Goal: Task Accomplishment & Management: Use online tool/utility

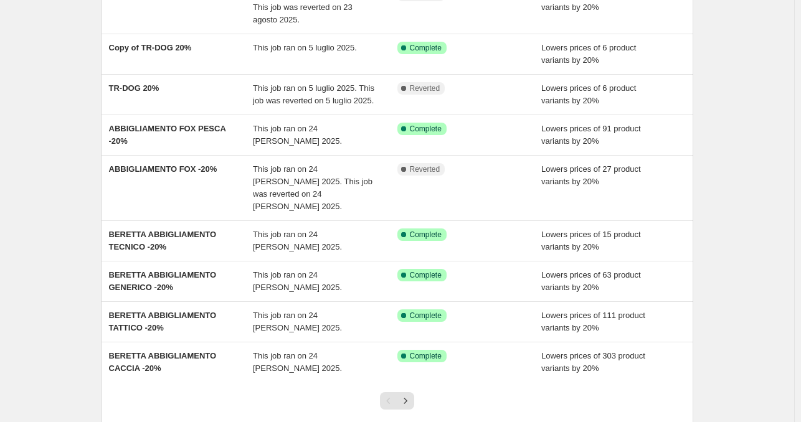
scroll to position [187, 0]
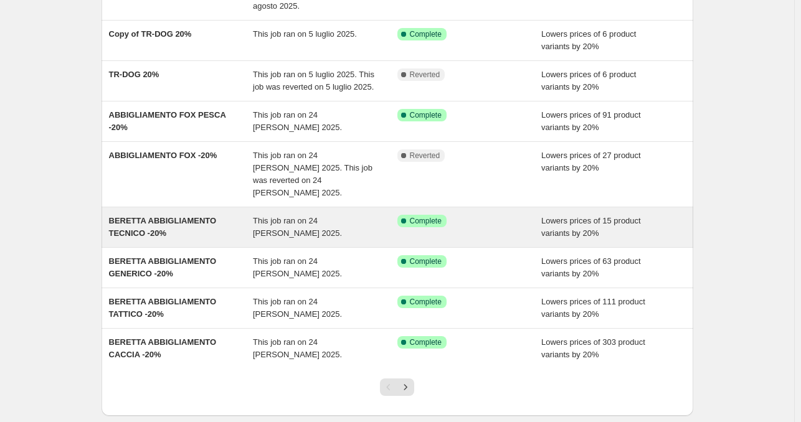
drag, startPoint x: 161, startPoint y: 209, endPoint x: 115, endPoint y: 225, distance: 48.9
click at [115, 225] on span "BERETTA ABBIGLIAMENTO TECNICO -20%" at bounding box center [163, 227] width 108 height 22
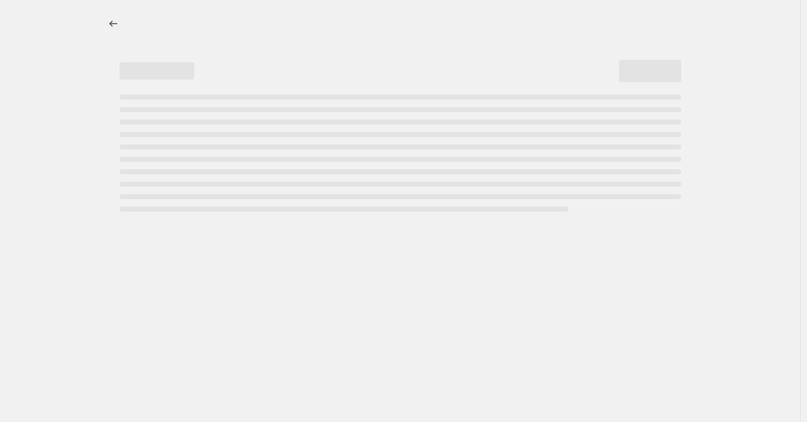
select select "percentage"
select select "not_equal"
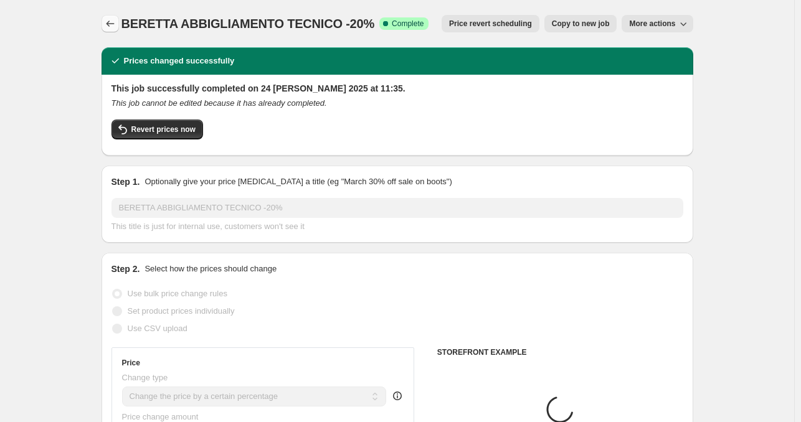
select select "collection"
select select "tag"
select select "collection"
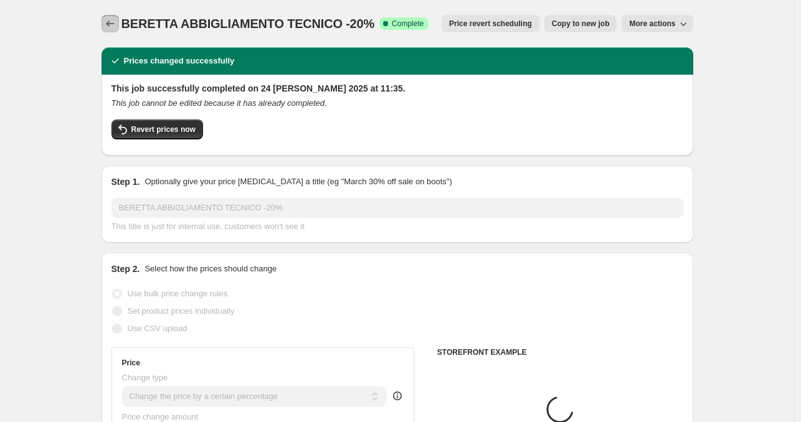
click at [107, 17] on icon "Price change jobs" at bounding box center [110, 23] width 12 height 12
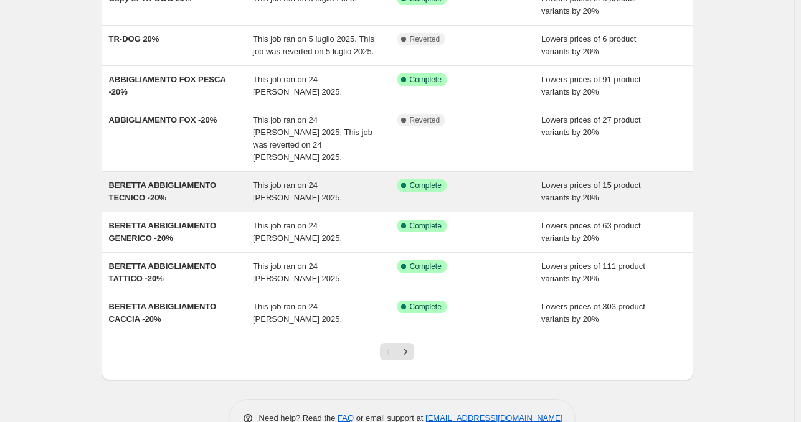
scroll to position [242, 0]
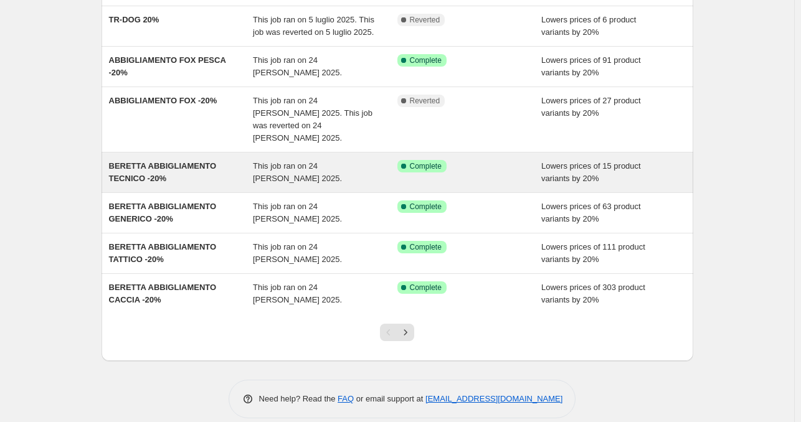
drag, startPoint x: 152, startPoint y: 154, endPoint x: 139, endPoint y: 149, distance: 14.0
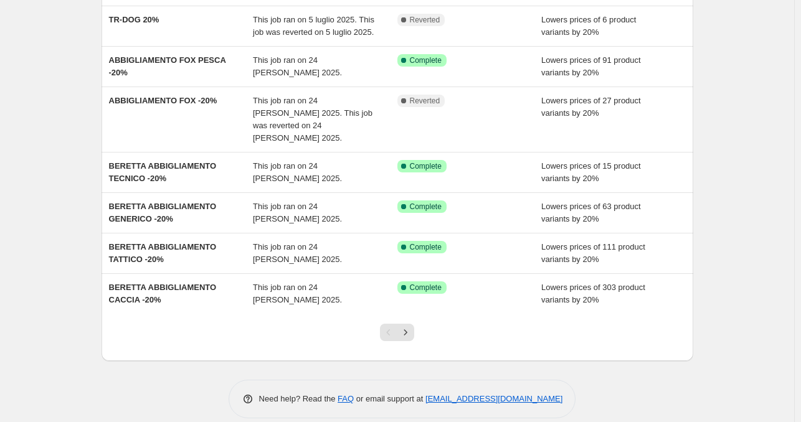
drag, startPoint x: 139, startPoint y: 149, endPoint x: 63, endPoint y: 146, distance: 76.0
click at [63, 146] on div "NA Bulk Price Editor. This page is ready NA Bulk Price Editor Add new price cha…" at bounding box center [397, 97] width 794 height 679
click at [414, 324] on button "Next" at bounding box center [405, 332] width 17 height 17
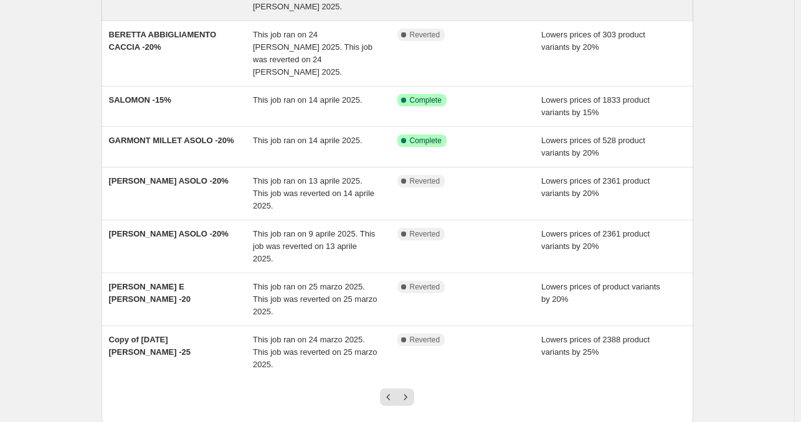
scroll to position [291, 0]
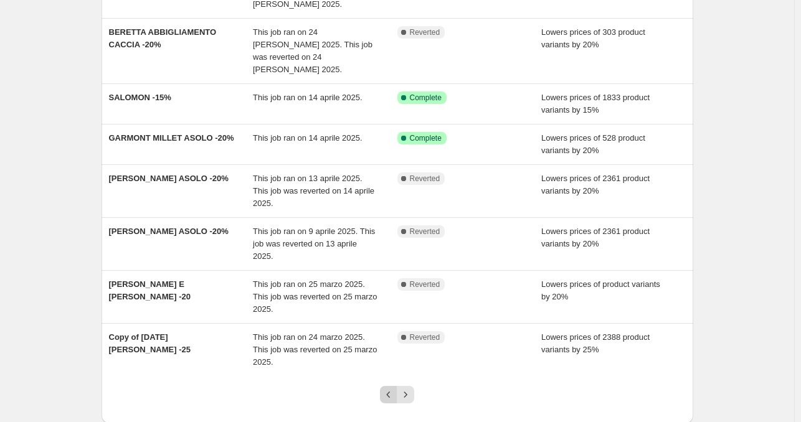
click at [395, 389] on icon "Previous" at bounding box center [388, 395] width 12 height 12
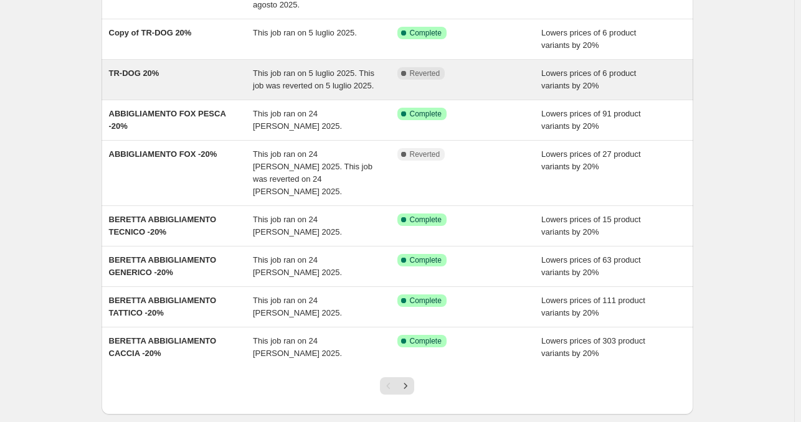
scroll to position [242, 0]
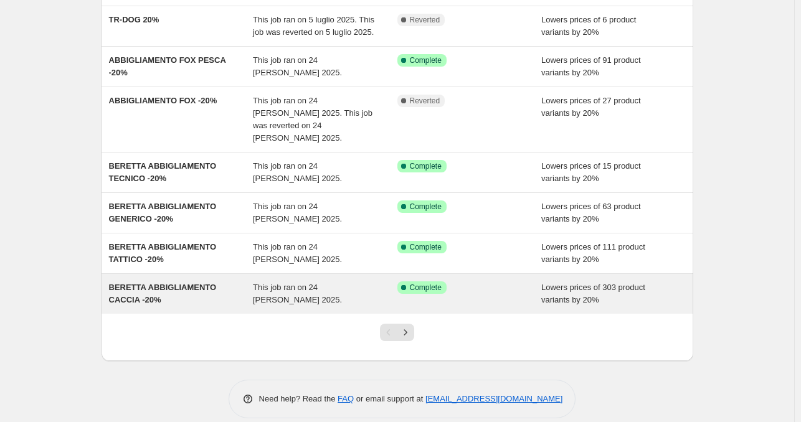
click at [233, 285] on div "BERETTA ABBIGLIAMENTO CACCIA -20%" at bounding box center [181, 294] width 144 height 25
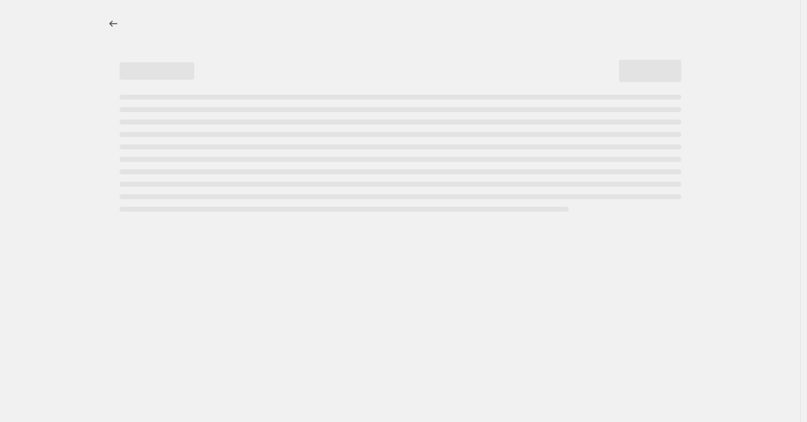
select select "percentage"
select select "collection"
select select "tag"
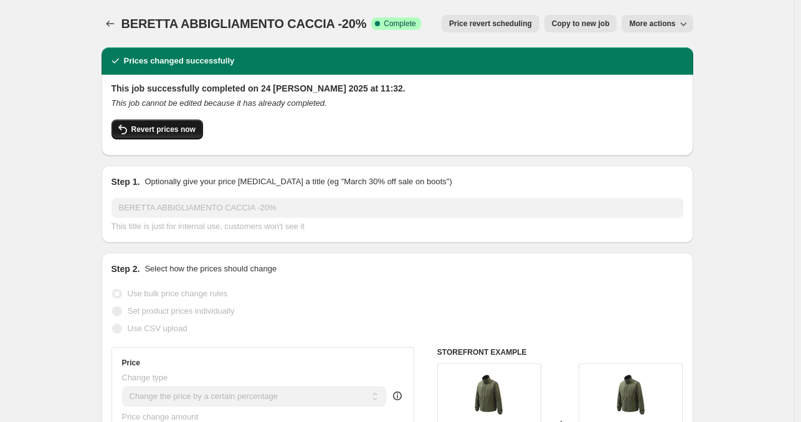
click at [182, 131] on span "Revert prices now" at bounding box center [163, 130] width 64 height 10
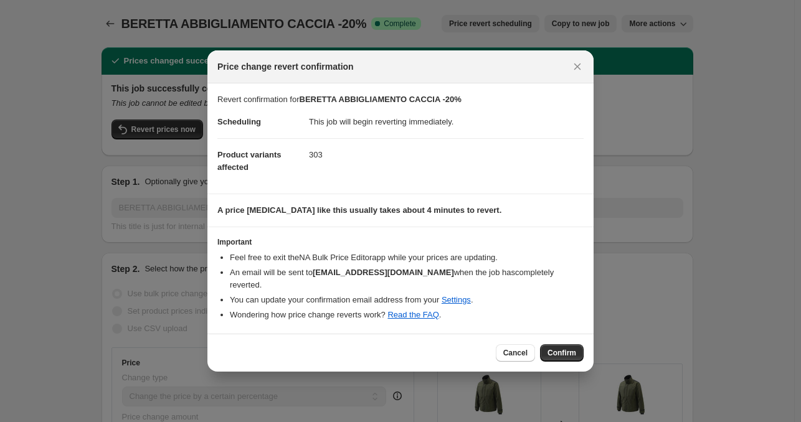
click at [560, 349] on span "Confirm" at bounding box center [561, 353] width 29 height 10
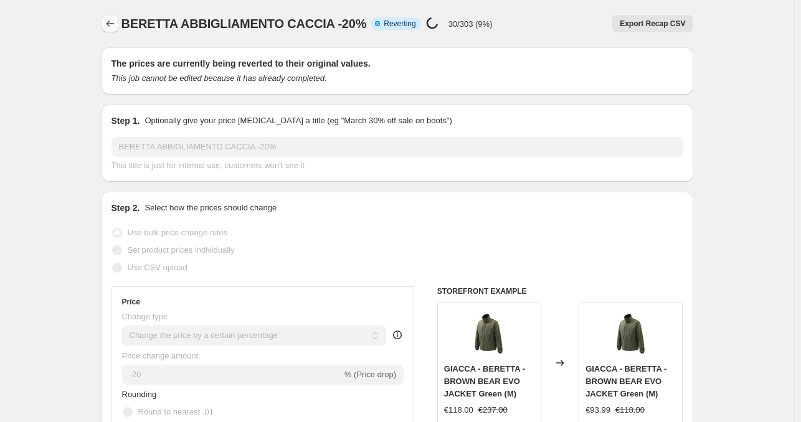
click at [114, 19] on icon "Price change jobs" at bounding box center [110, 23] width 12 height 12
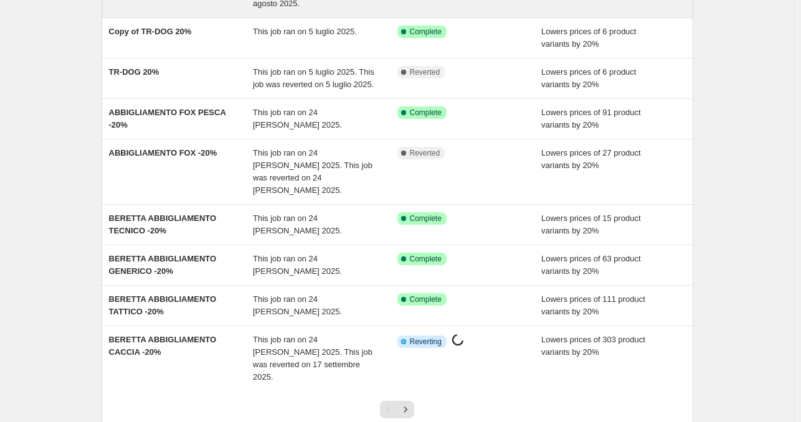
scroll to position [254, 0]
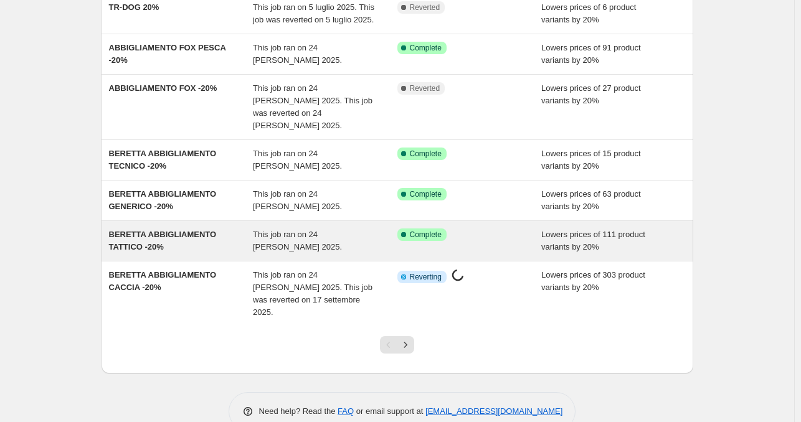
click at [202, 229] on div "BERETTA ABBIGLIAMENTO TATTICO -20%" at bounding box center [181, 241] width 144 height 25
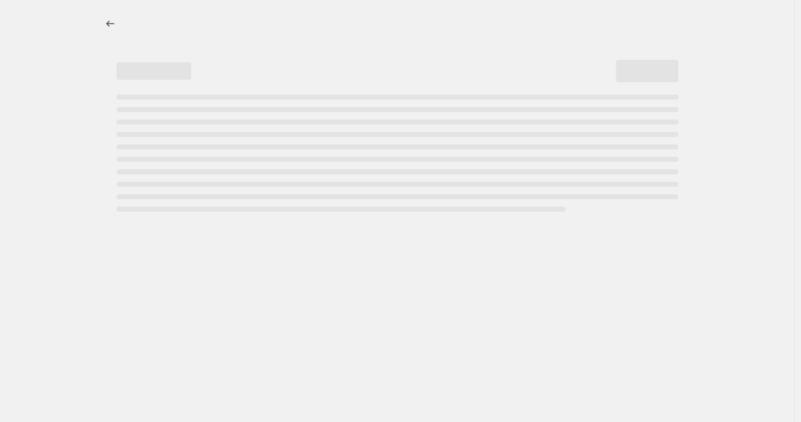
select select "percentage"
select select "collection"
select select "not_equal"
select select "tag"
select select "collection"
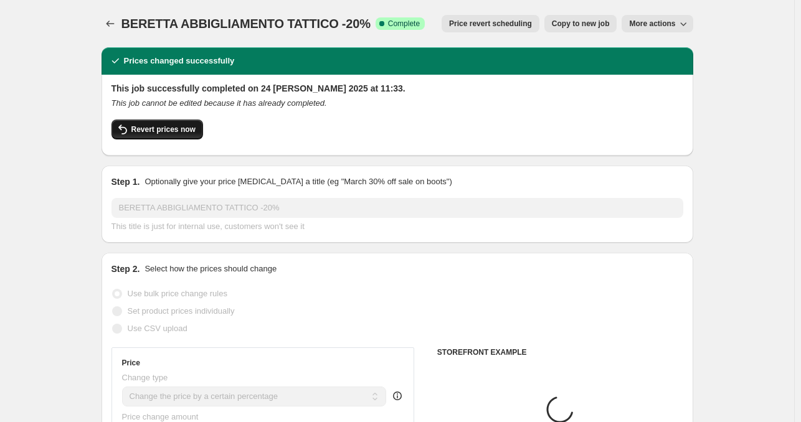
click at [164, 131] on span "Revert prices now" at bounding box center [163, 130] width 64 height 10
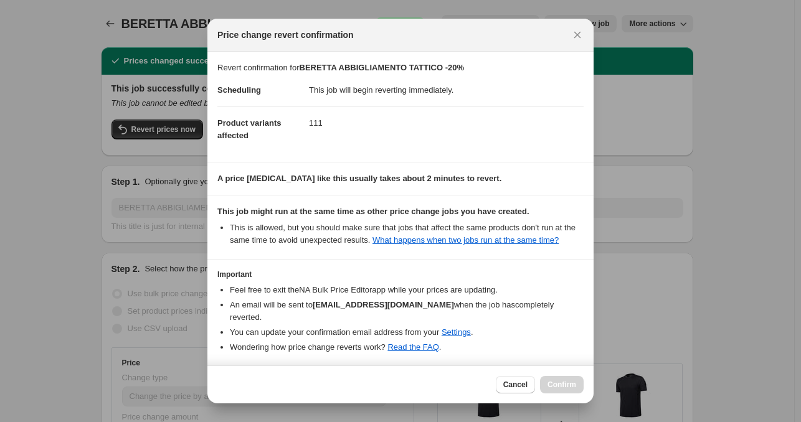
scroll to position [37, 0]
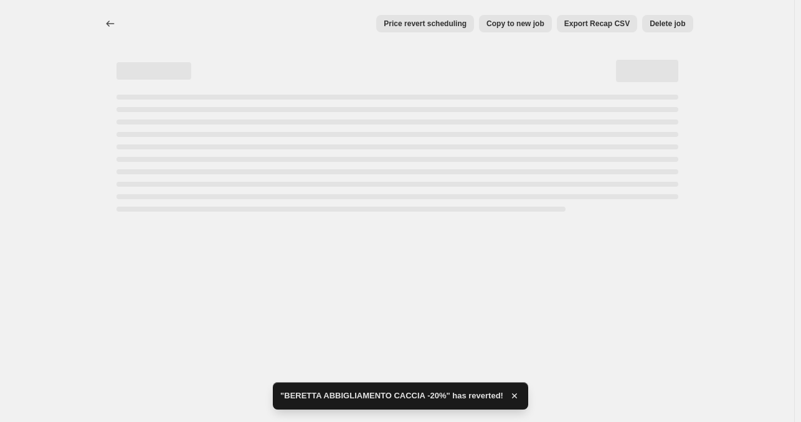
select select "percentage"
select select "collection"
select select "not_equal"
select select "tag"
select select "collection"
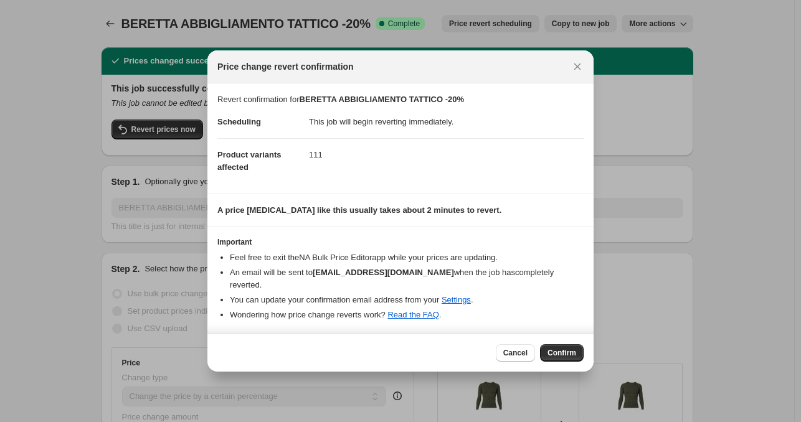
click at [570, 335] on div "Cancel Confirm" at bounding box center [400, 353] width 386 height 38
click at [585, 355] on div "Cancel Confirm" at bounding box center [400, 353] width 386 height 38
click at [571, 348] on span "Confirm" at bounding box center [561, 353] width 29 height 10
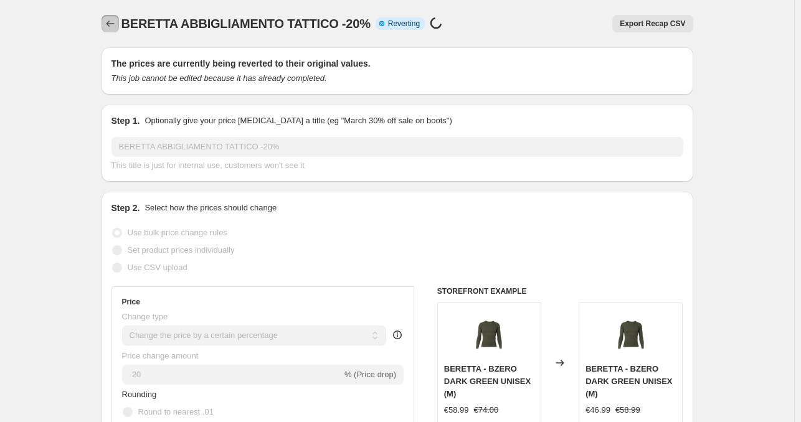
click at [110, 22] on icon "Price change jobs" at bounding box center [110, 23] width 12 height 12
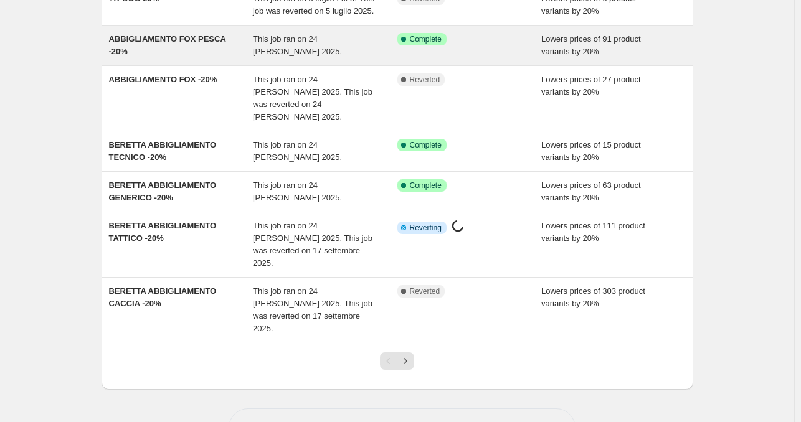
scroll to position [267, 0]
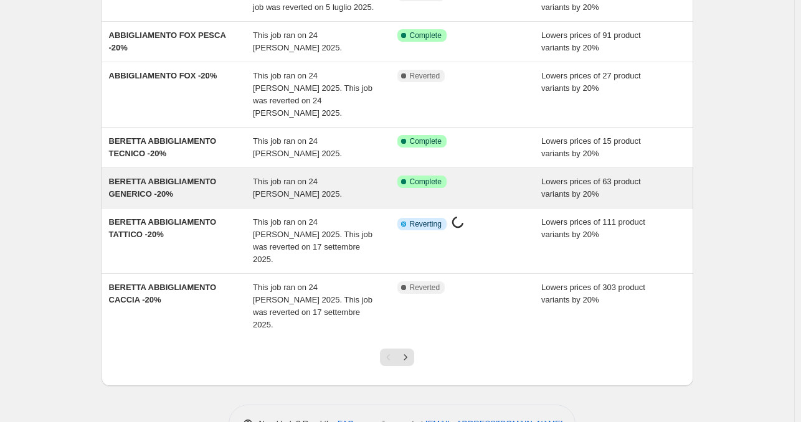
click at [167, 176] on div "BERETTA ABBIGLIAMENTO GENERICO -20%" at bounding box center [181, 188] width 144 height 25
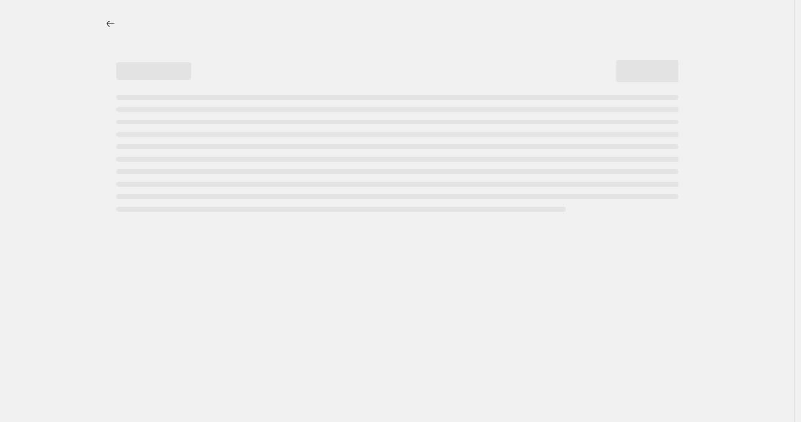
select select "percentage"
select select "collection"
select select "not_equal"
select select "tag"
select select "collection"
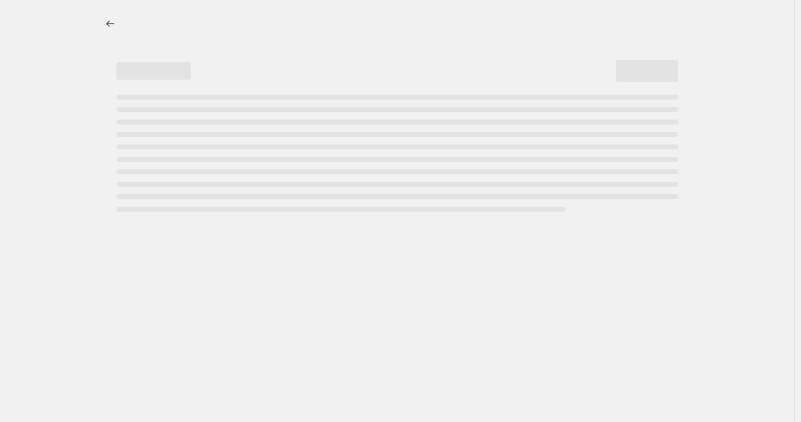
select select "not_equal"
select select "collection"
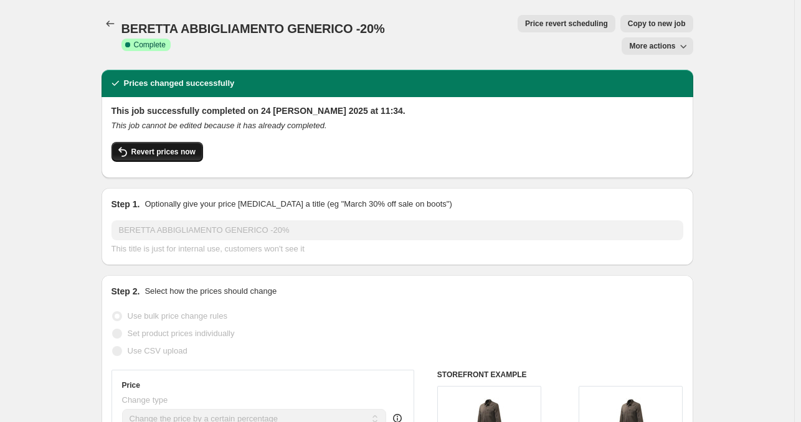
click at [179, 147] on span "Revert prices now" at bounding box center [163, 152] width 64 height 10
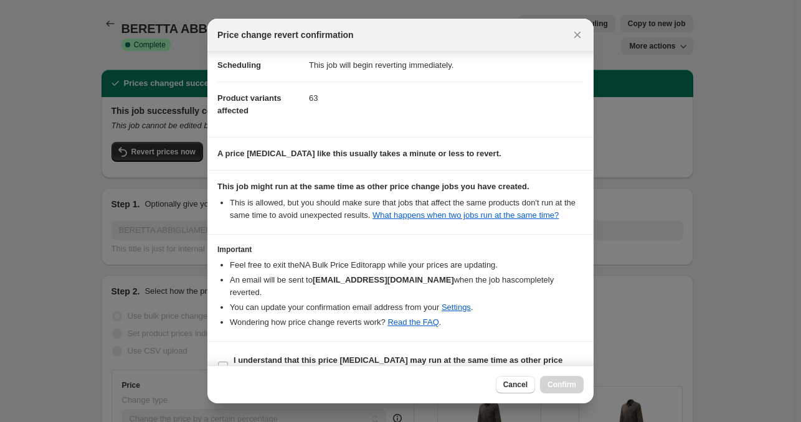
scroll to position [37, 0]
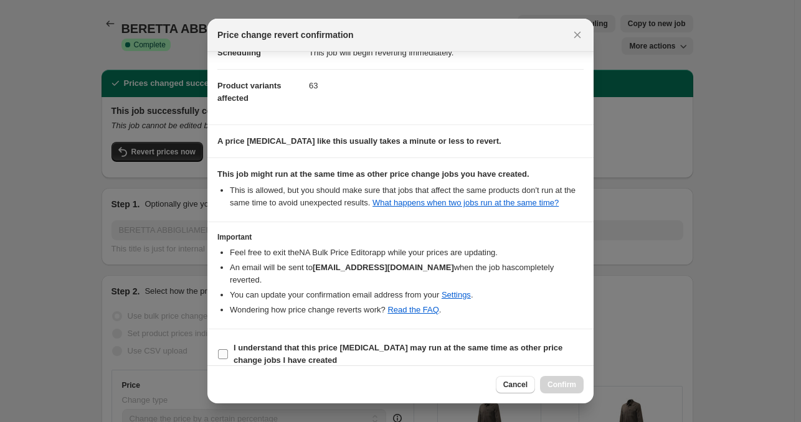
click at [227, 339] on label "I understand that this price change job may run at the same time as other price…" at bounding box center [400, 354] width 366 height 30
click at [227, 349] on input "I understand that this price change job may run at the same time as other price…" at bounding box center [223, 354] width 10 height 10
checkbox input "true"
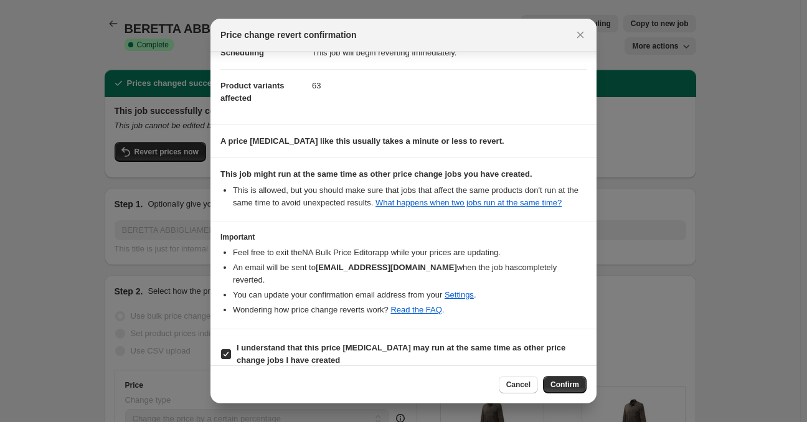
select select "percentage"
select select "collection"
select select "not_equal"
select select "tag"
select select "collection"
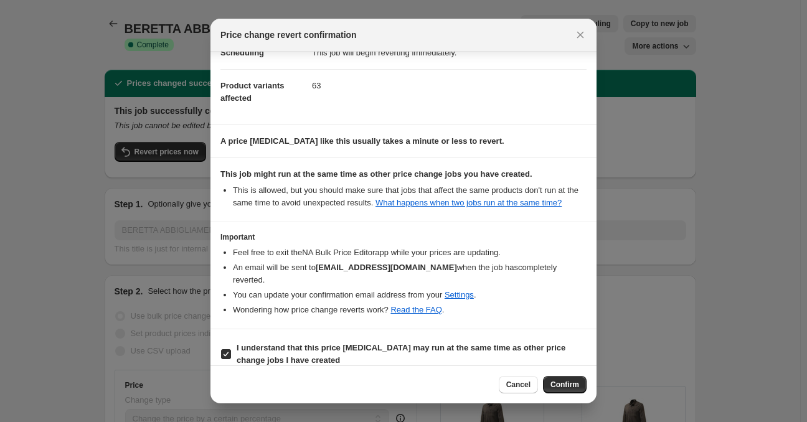
select select "not_equal"
select select "collection"
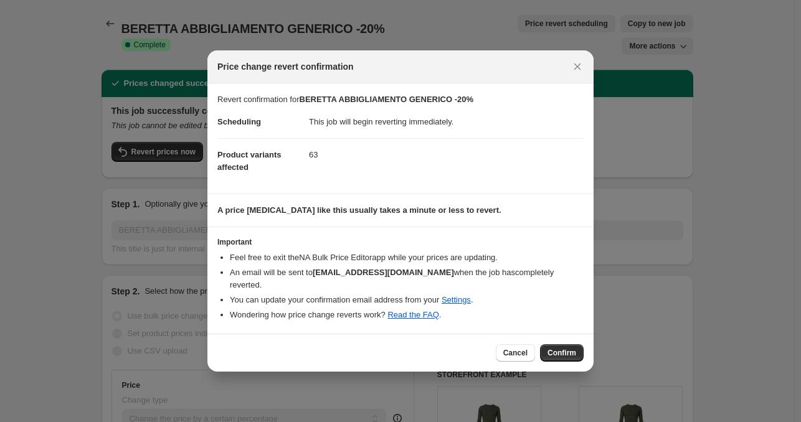
scroll to position [0, 0]
click at [573, 351] on span "Confirm" at bounding box center [561, 353] width 29 height 10
